Goal: Transaction & Acquisition: Download file/media

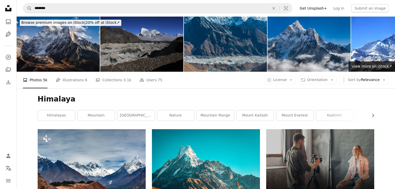
scroll to position [761, 0]
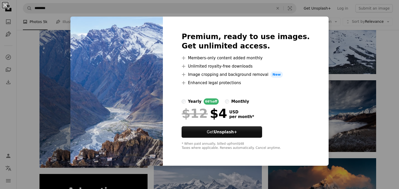
click at [235, 101] on label "monthly" at bounding box center [237, 102] width 24 height 6
click at [231, 100] on label "monthly" at bounding box center [237, 102] width 24 height 6
click at [349, 57] on div "An X shape Premium, ready to use images. Get unlimited access. A plus sign Memb…" at bounding box center [199, 94] width 399 height 189
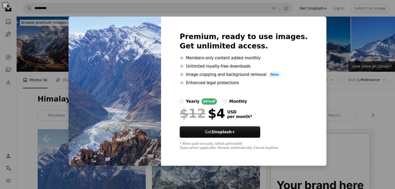
scroll to position [133, 0]
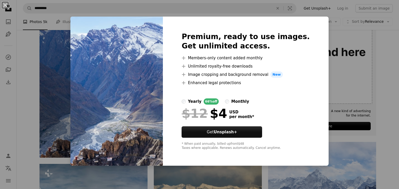
click at [317, 77] on div "An X shape Premium, ready to use images. Get unlimited access. A plus sign Memb…" at bounding box center [199, 94] width 399 height 189
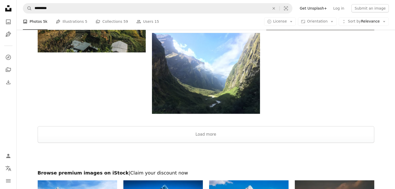
scroll to position [720, 0]
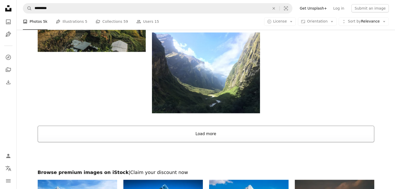
click at [309, 134] on button "Load more" at bounding box center [206, 134] width 336 height 17
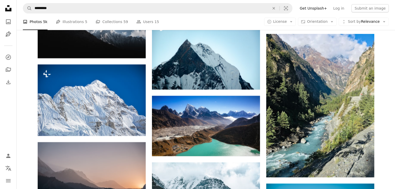
scroll to position [1939, 0]
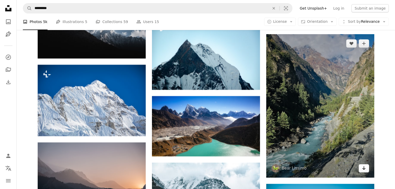
click at [364, 166] on icon "Arrow pointing down" at bounding box center [364, 168] width 4 height 6
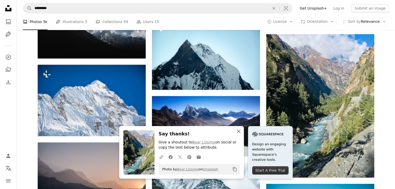
click at [239, 133] on icon "An X shape" at bounding box center [238, 131] width 6 height 6
